Goal: Task Accomplishment & Management: Complete application form

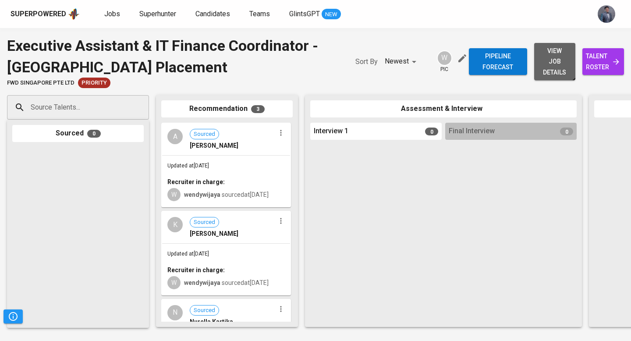
click at [541, 57] on span "view job details" at bounding box center [555, 62] width 28 height 32
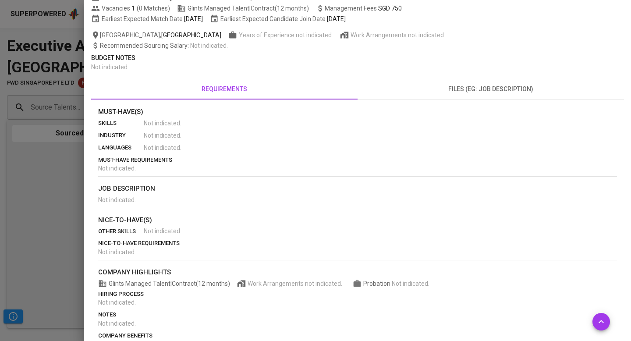
scroll to position [106, 0]
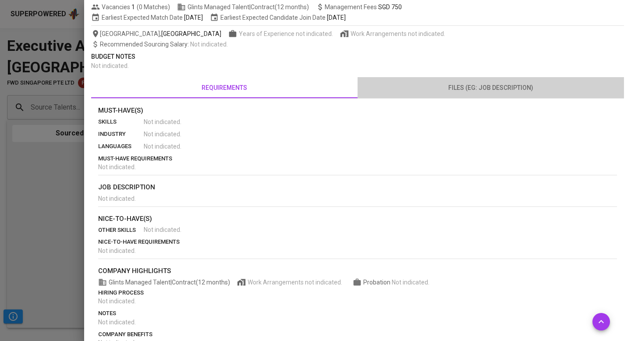
drag, startPoint x: 454, startPoint y: 85, endPoint x: 364, endPoint y: 107, distance: 92.6
click at [454, 85] on span "files (eg: job description)" at bounding box center [491, 87] width 256 height 11
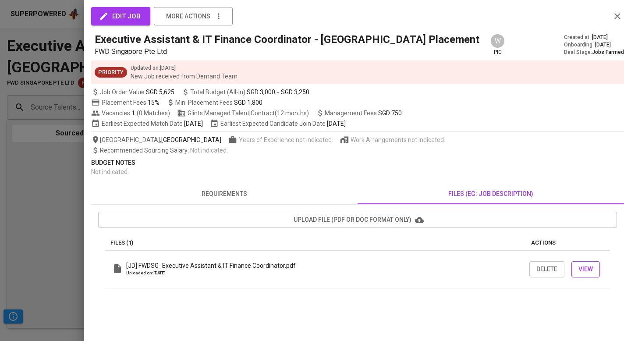
click at [583, 270] on span "View" at bounding box center [586, 269] width 14 height 11
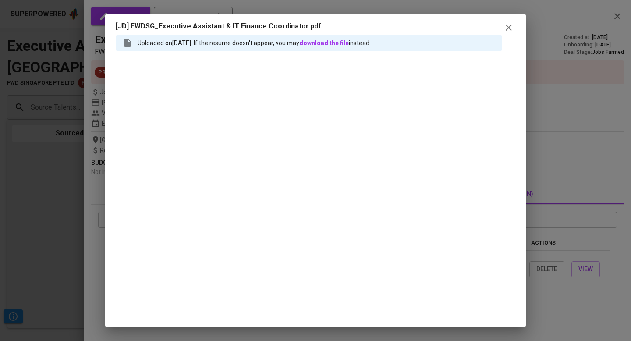
click at [507, 30] on icon "button" at bounding box center [509, 28] width 6 height 6
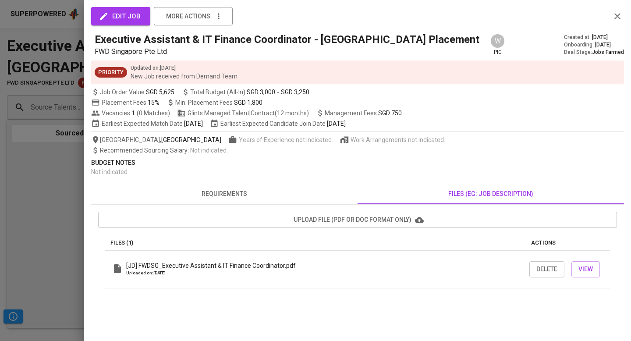
click at [228, 196] on span "requirements" at bounding box center [224, 193] width 256 height 11
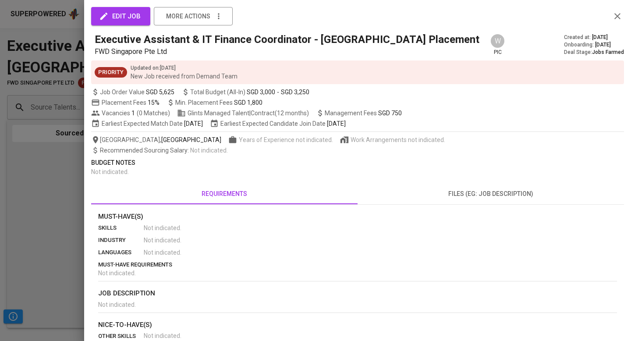
click at [114, 22] on button "edit job" at bounding box center [120, 16] width 59 height 18
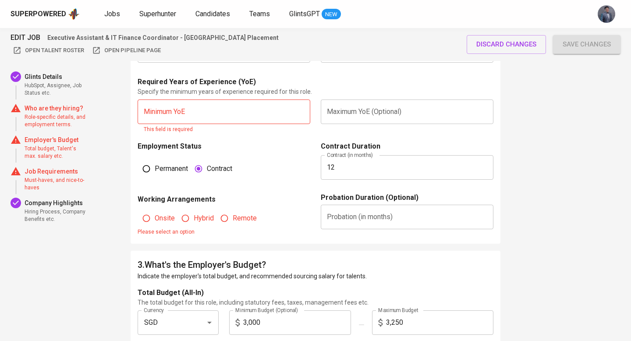
scroll to position [585, 0]
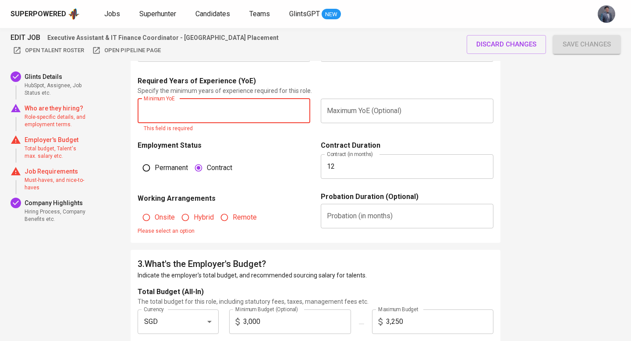
click at [207, 110] on input "text" at bounding box center [224, 111] width 173 height 25
type input "2"
click at [244, 140] on div "Employment Status" at bounding box center [224, 145] width 173 height 11
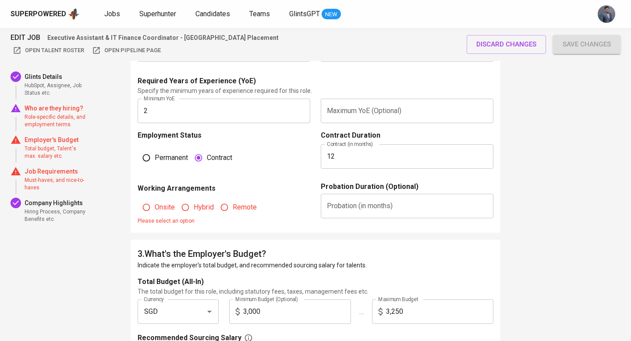
click at [220, 109] on input "2" at bounding box center [224, 111] width 173 height 25
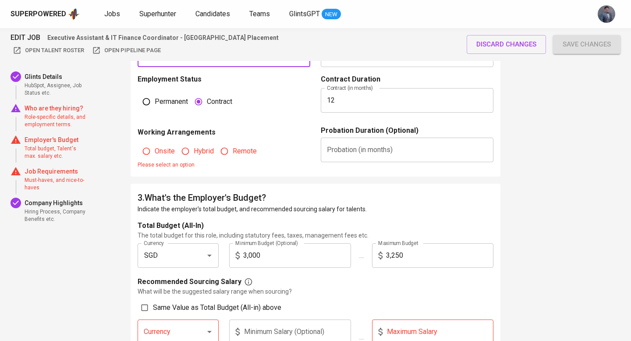
scroll to position [643, 0]
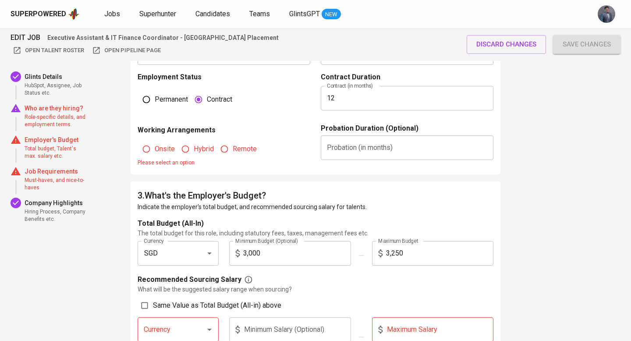
click at [163, 150] on span "Onsite" at bounding box center [165, 149] width 20 height 11
click at [155, 150] on input "Onsite" at bounding box center [146, 149] width 17 height 17
radio input "true"
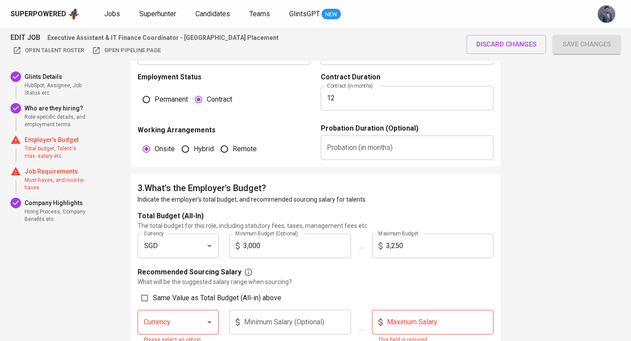
click at [195, 149] on span "Hybrid" at bounding box center [204, 149] width 20 height 11
click at [194, 149] on input "Hybrid" at bounding box center [185, 149] width 17 height 17
radio input "true"
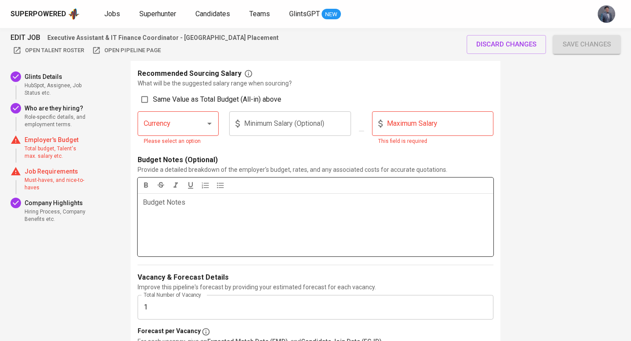
scroll to position [843, 0]
click at [198, 124] on div at bounding box center [203, 123] width 23 height 12
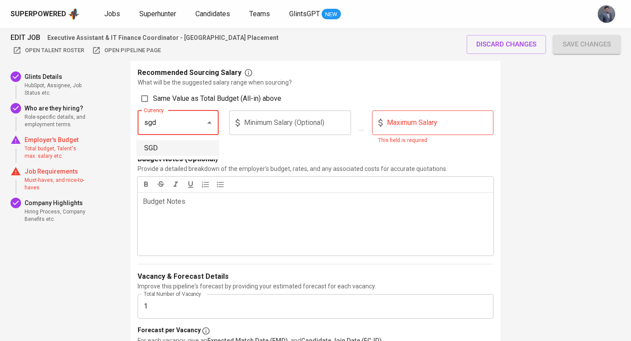
click at [192, 147] on li "SGD" at bounding box center [177, 148] width 81 height 16
type input "SGD"
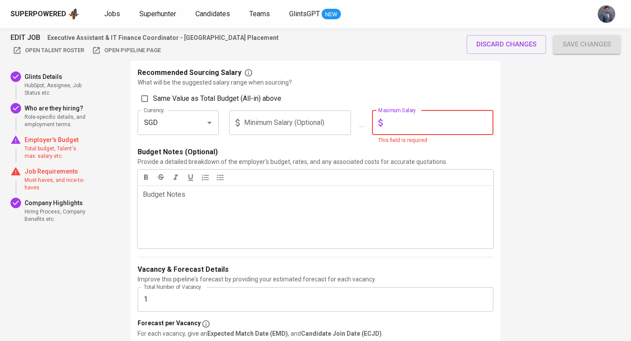
click at [388, 122] on input "text" at bounding box center [440, 122] width 108 height 25
type input "3,200"
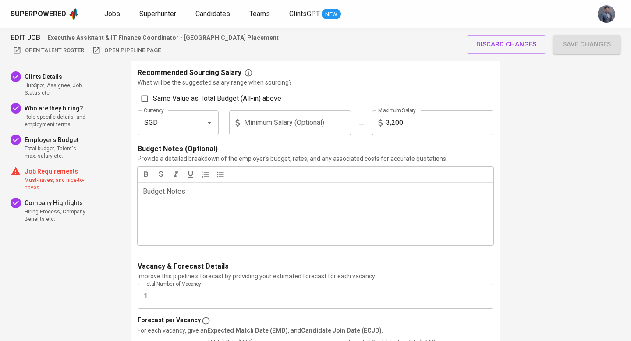
click at [342, 144] on form "Total Budget (All-In) The total budget for this role, including statutory fees,…" at bounding box center [316, 201] width 356 height 380
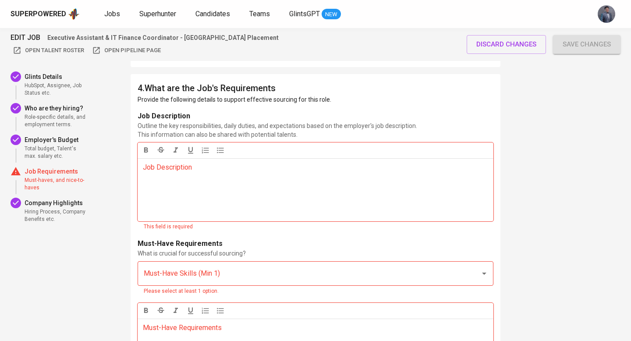
click at [244, 166] on p "Job Description ﻿" at bounding box center [315, 167] width 345 height 11
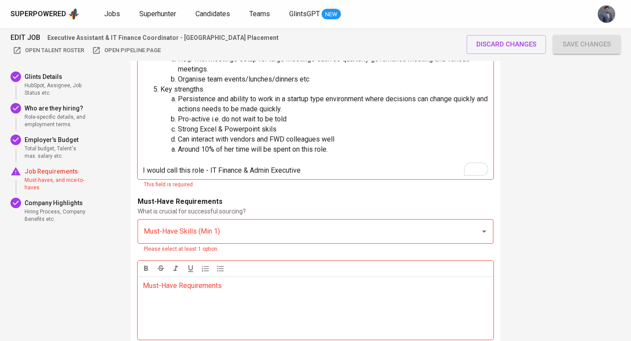
scroll to position [82, 0]
click at [215, 232] on div "Must-Have Skills (Min 1)" at bounding box center [316, 231] width 356 height 25
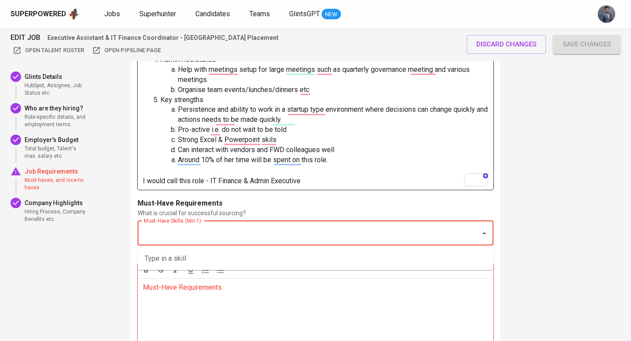
scroll to position [1383, 0]
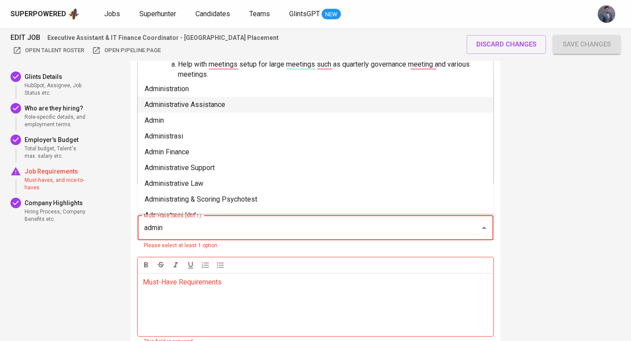
click at [187, 106] on li "Administrative Assistance" at bounding box center [316, 105] width 356 height 16
type input "admin"
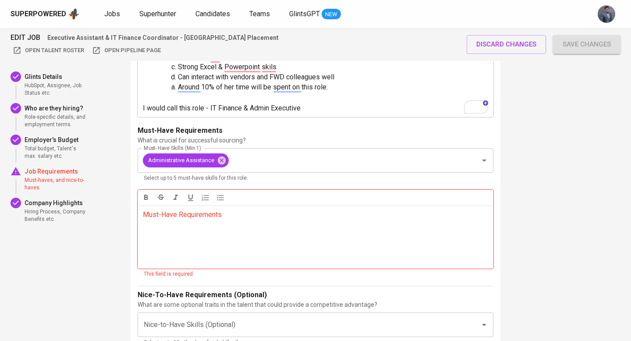
scroll to position [1465, 0]
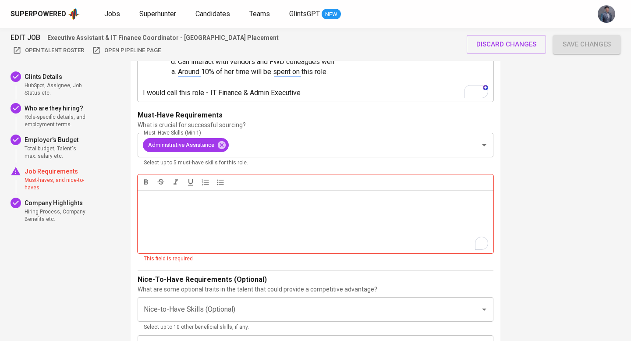
click at [170, 219] on div "Must-Have Requirements ﻿" at bounding box center [316, 221] width 356 height 63
click at [132, 237] on div "4 . What are the Job's Requirements Provide the following details to support ef…" at bounding box center [316, 153] width 370 height 727
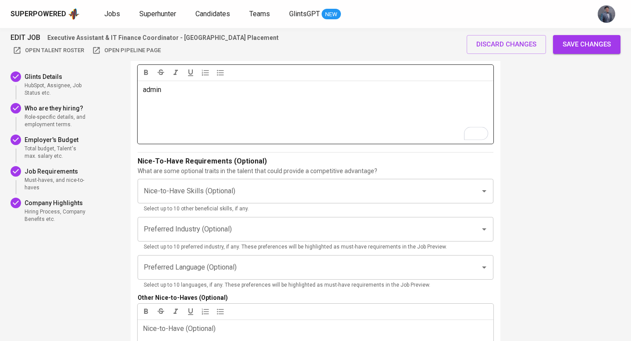
scroll to position [1589, 0]
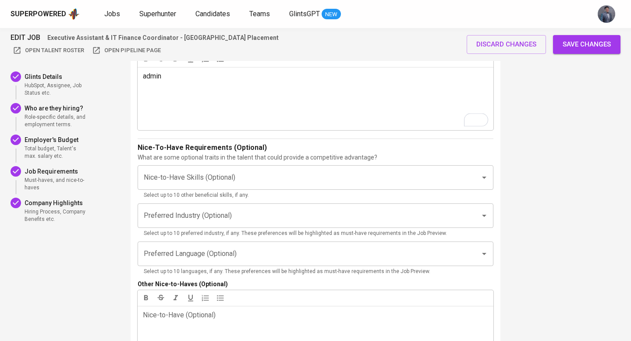
click at [573, 55] on div "EDIT JOB Executive Assistant & IT Finance Coordinator - Singapore Placement Ope…" at bounding box center [316, 45] width 610 height 26
click at [569, 48] on span "Save changes" at bounding box center [587, 44] width 48 height 11
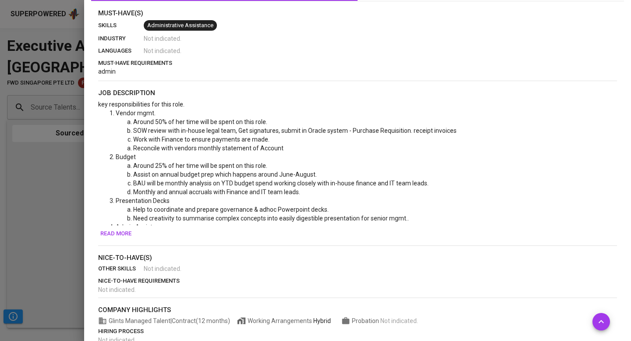
scroll to position [205, 0]
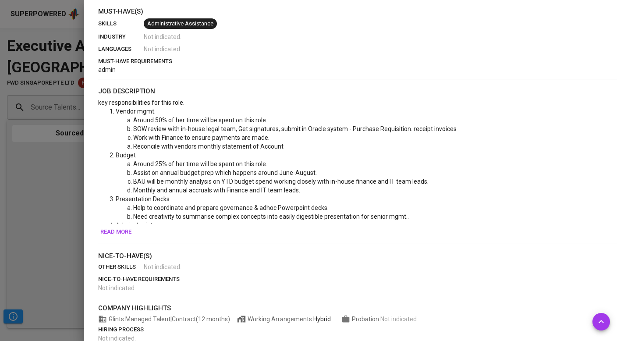
click at [124, 231] on span "Read more" at bounding box center [115, 232] width 31 height 10
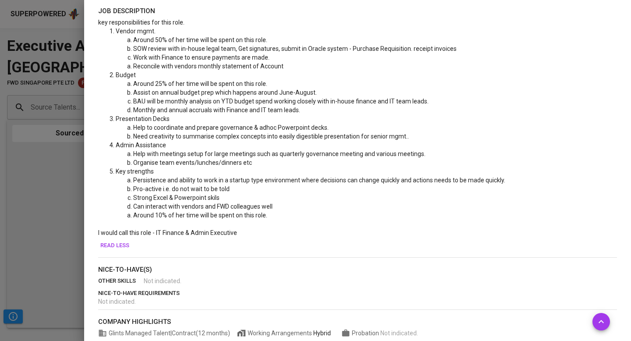
scroll to position [286, 0]
